Goal: Task Accomplishment & Management: Use online tool/utility

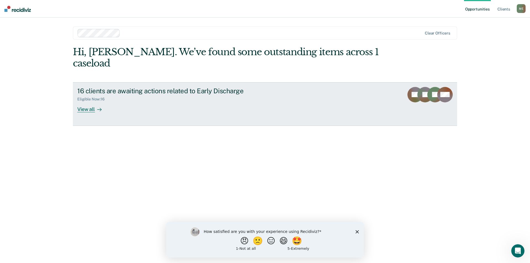
click at [352, 90] on link "16 clients are awaiting actions related to Early Discharge Eligible Now : 16 Vi…" at bounding box center [265, 104] width 384 height 44
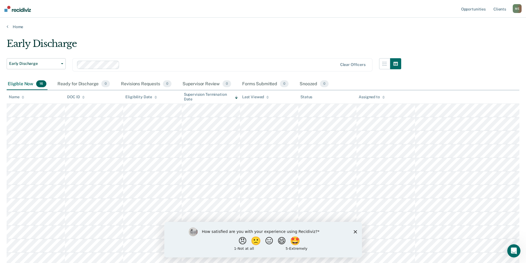
scroll to position [55, 0]
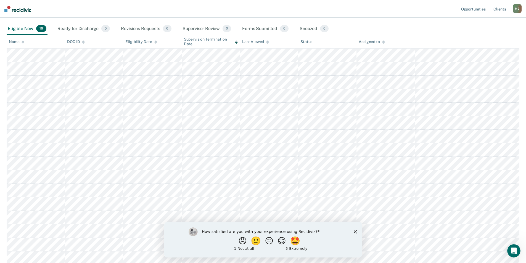
click at [356, 232] on polygon "Close survey" at bounding box center [354, 231] width 3 height 3
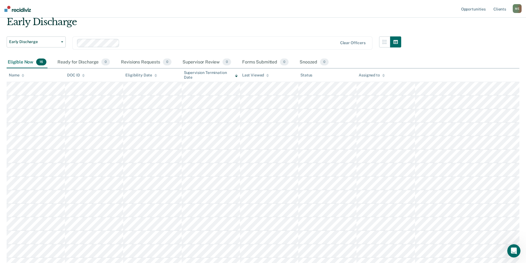
scroll to position [0, 0]
